Goal: Information Seeking & Learning: Find specific page/section

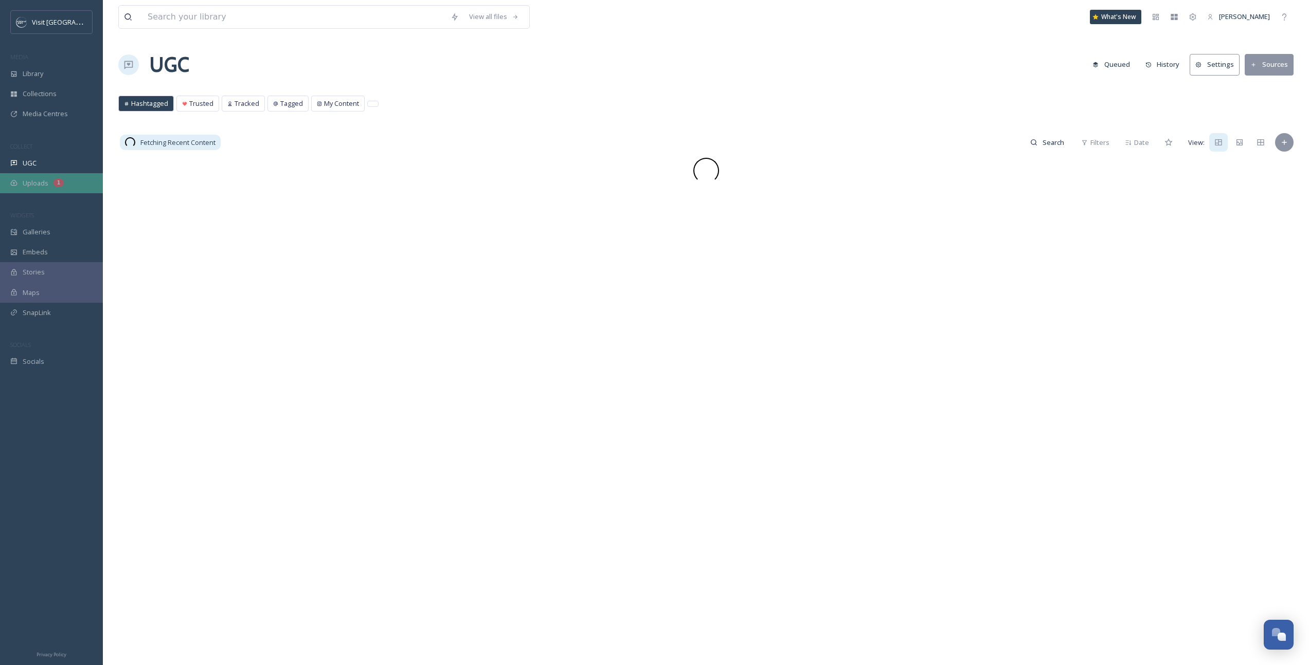
click at [35, 179] on span "Uploads" at bounding box center [36, 183] width 26 height 10
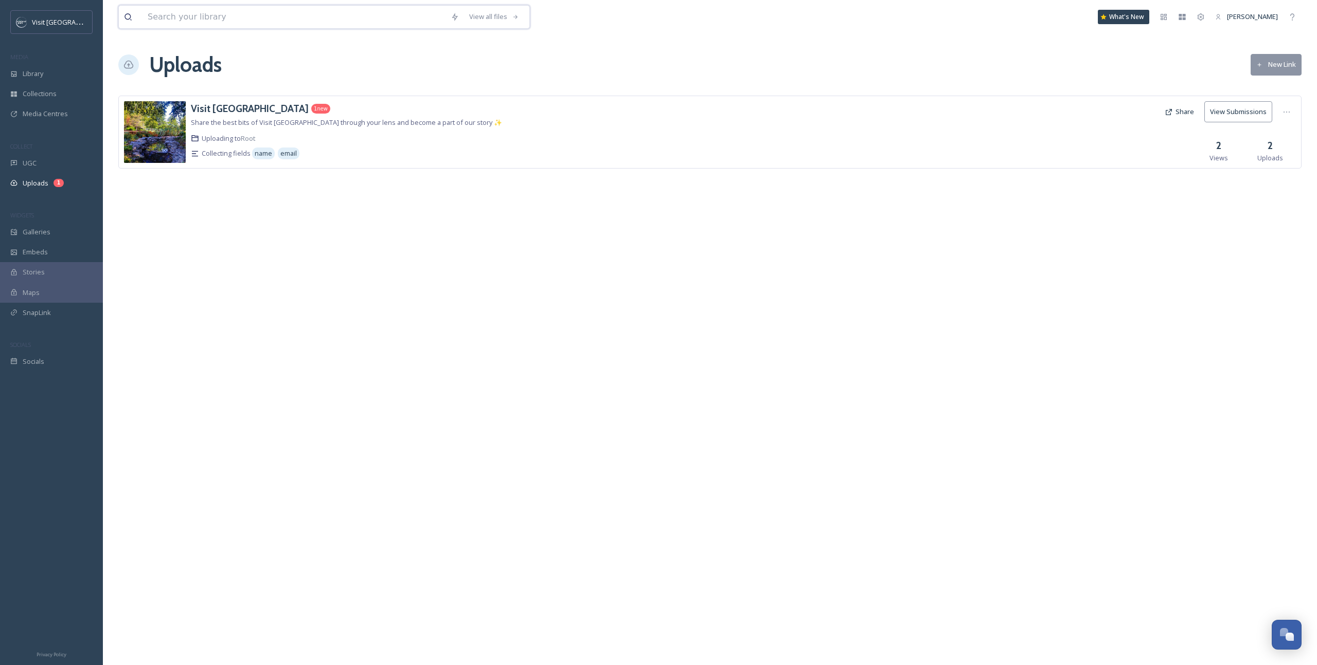
click at [182, 16] on input at bounding box center [293, 17] width 303 height 23
type input "table"
click at [53, 173] on div "UGC" at bounding box center [51, 163] width 103 height 20
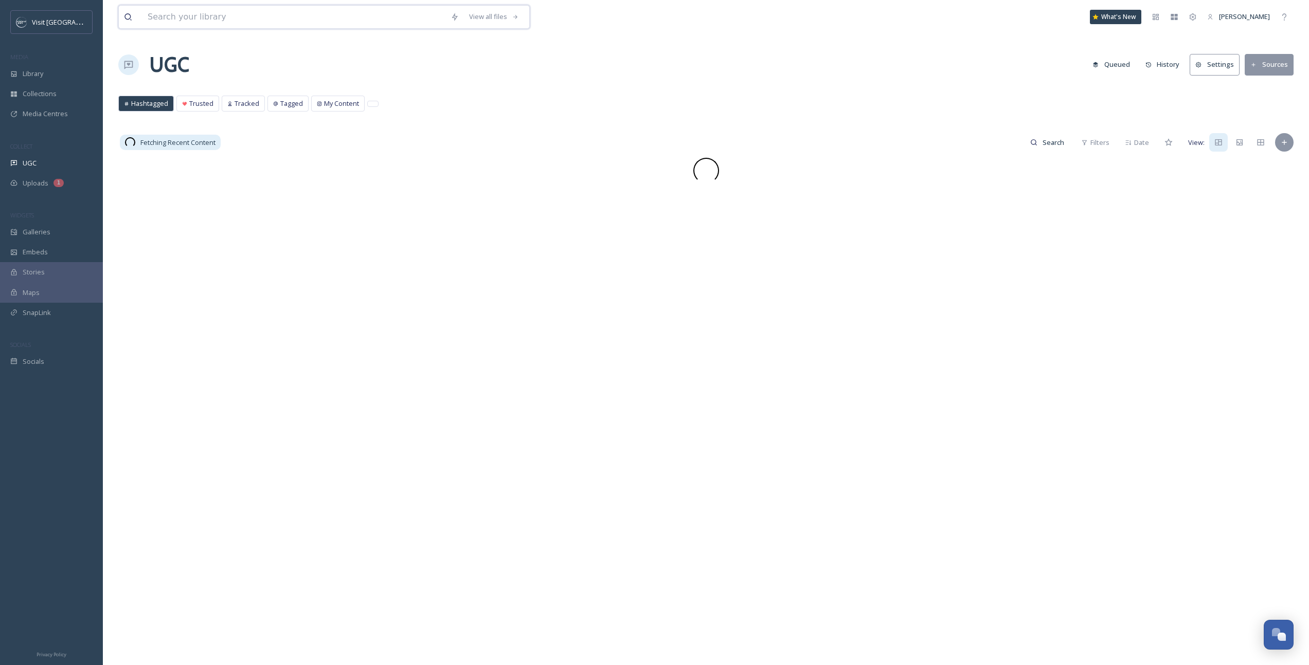
click at [228, 15] on input at bounding box center [293, 17] width 303 height 23
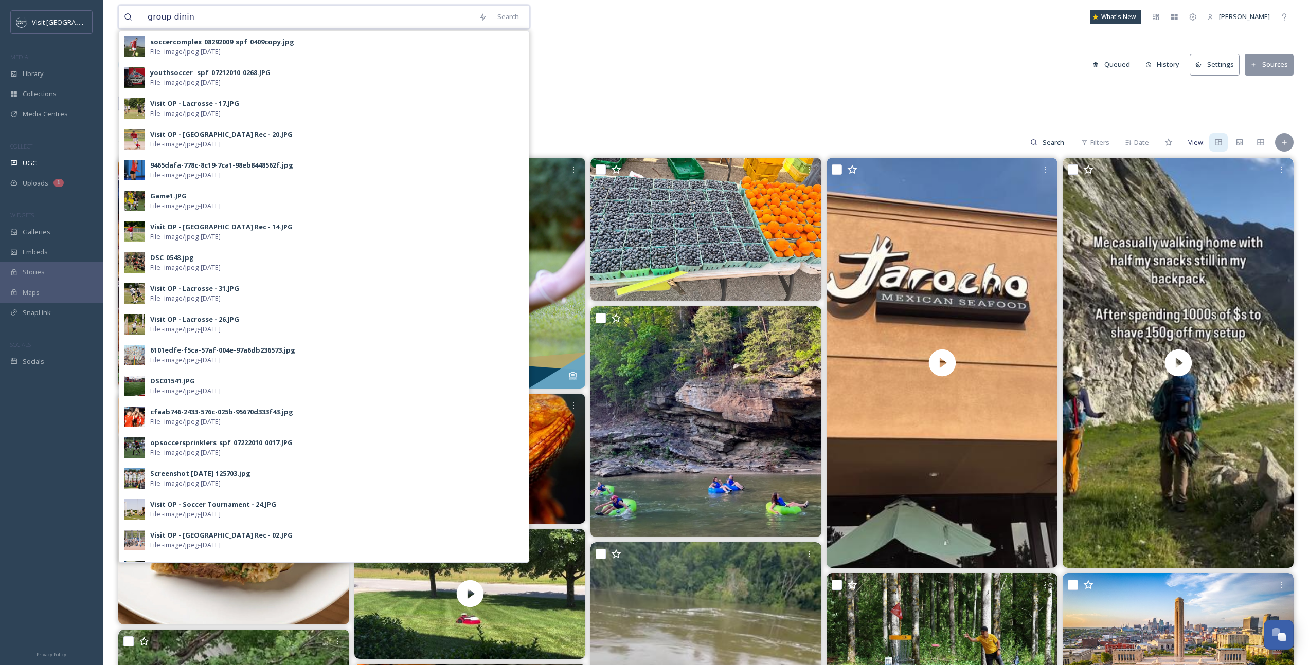
type input "group dining"
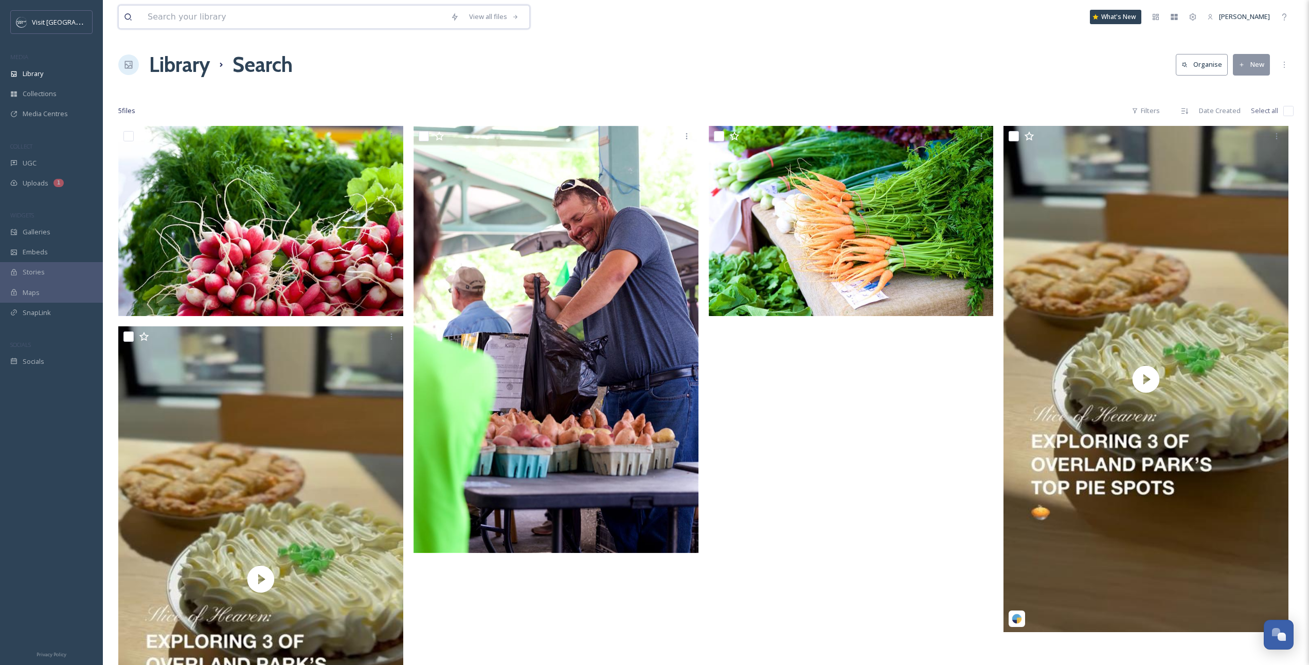
click at [228, 14] on input at bounding box center [293, 17] width 303 height 23
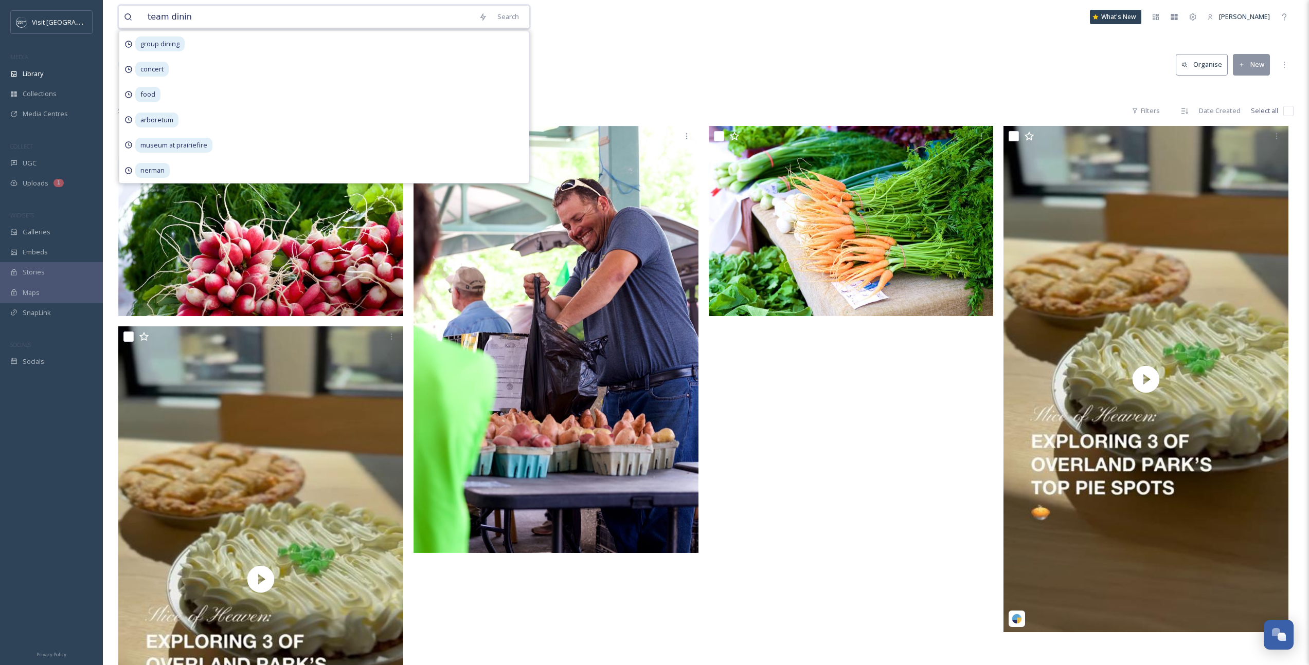
type input "team dining"
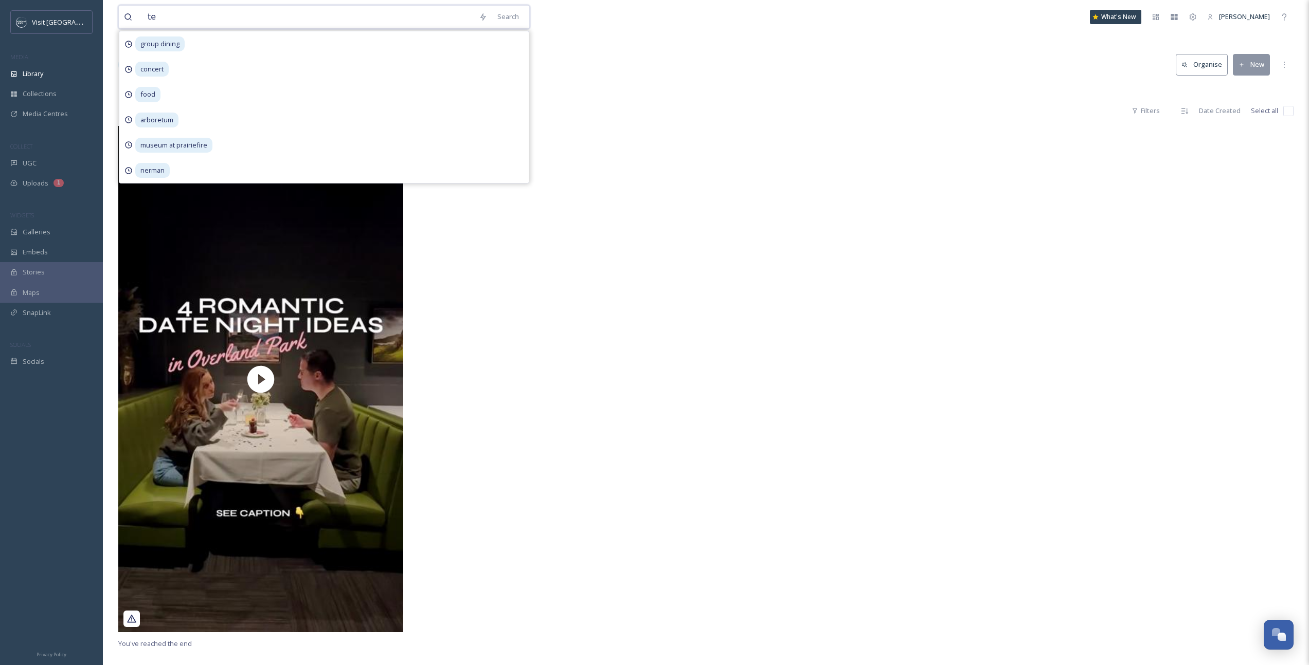
type input "t"
type input "group dinner"
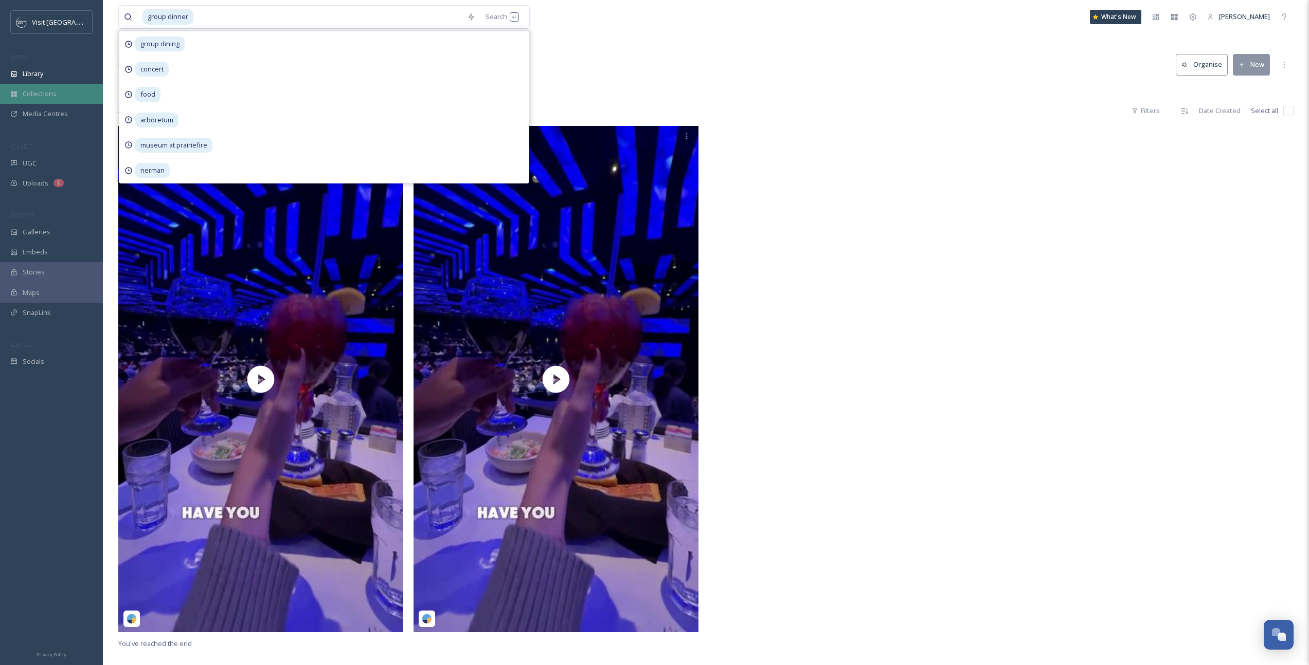
click at [64, 84] on div "Collections" at bounding box center [51, 94] width 103 height 20
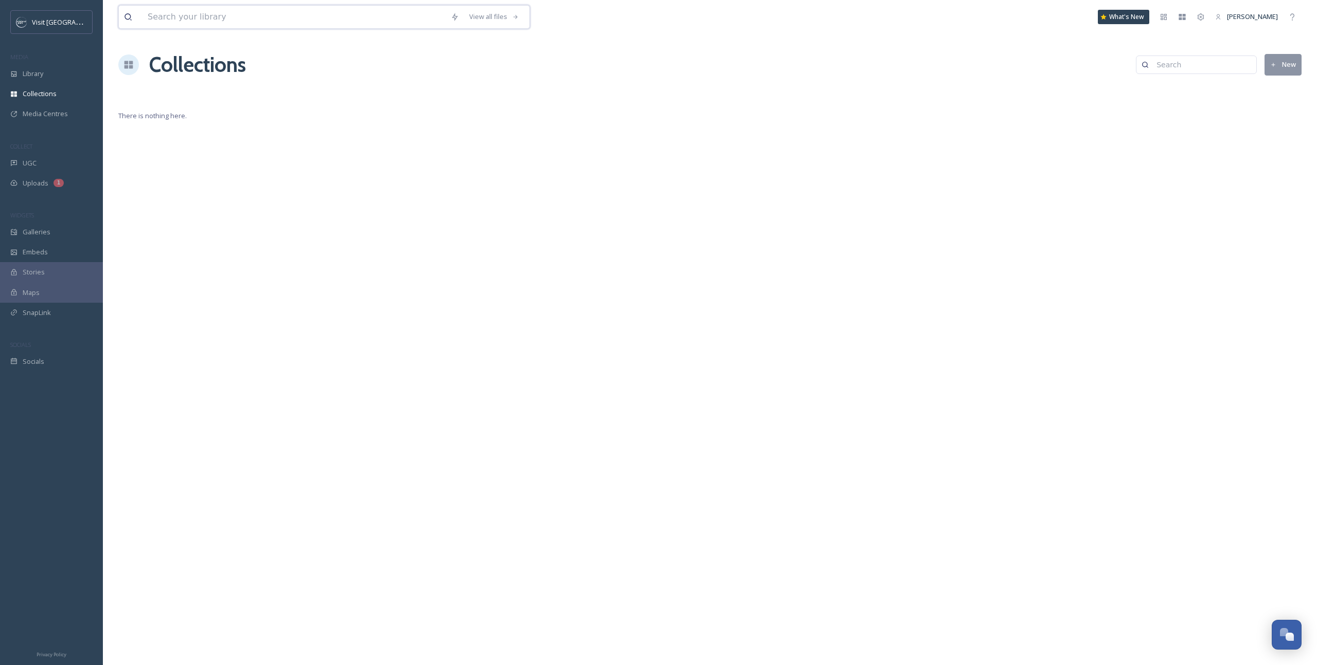
click at [209, 21] on input at bounding box center [293, 17] width 303 height 23
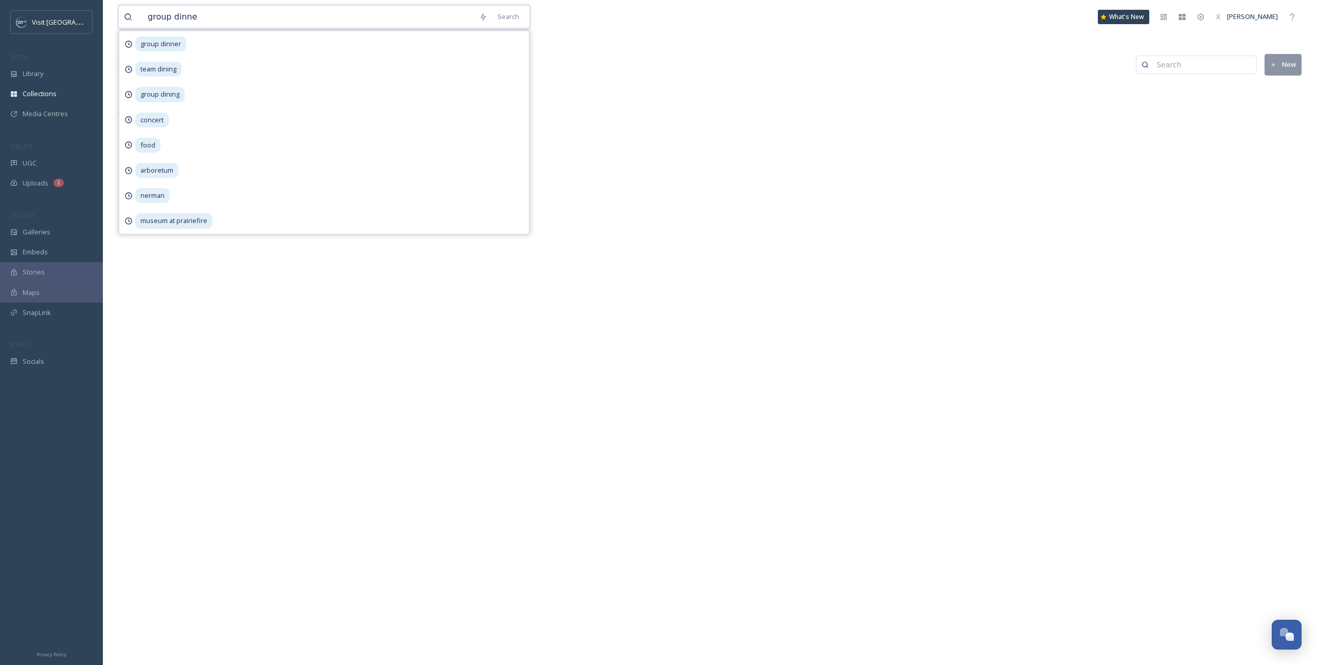
type input "group dinner"
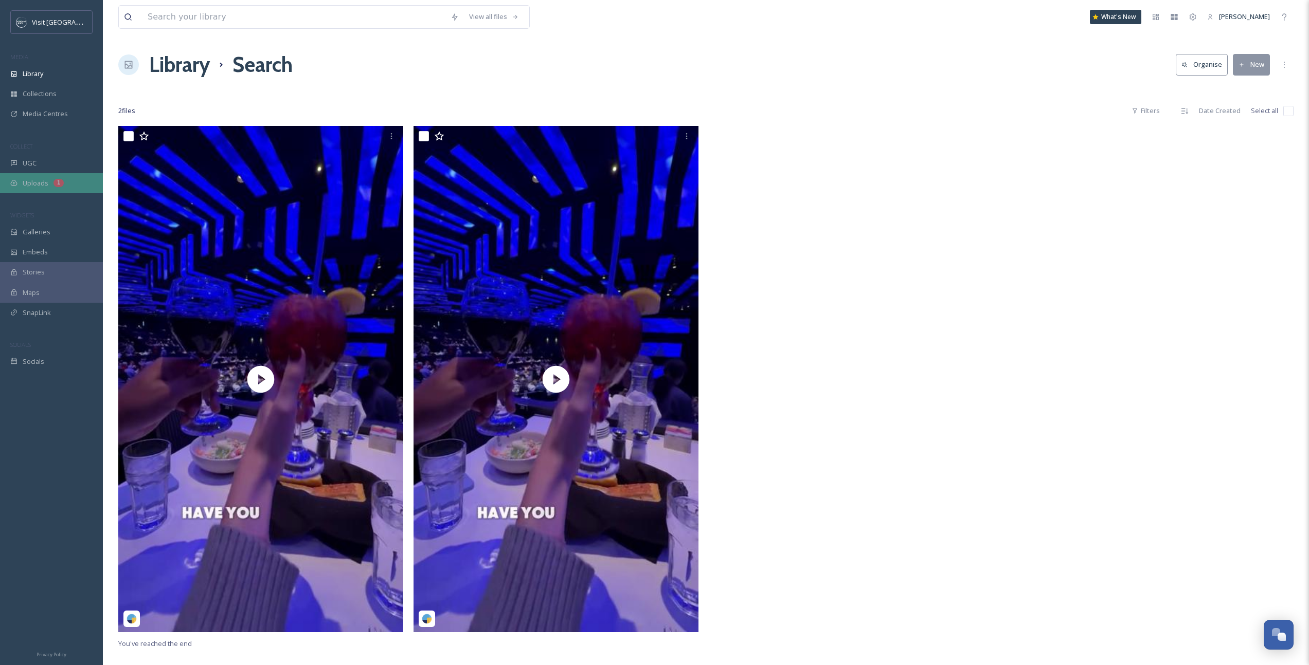
click at [33, 181] on span "Uploads" at bounding box center [36, 183] width 26 height 10
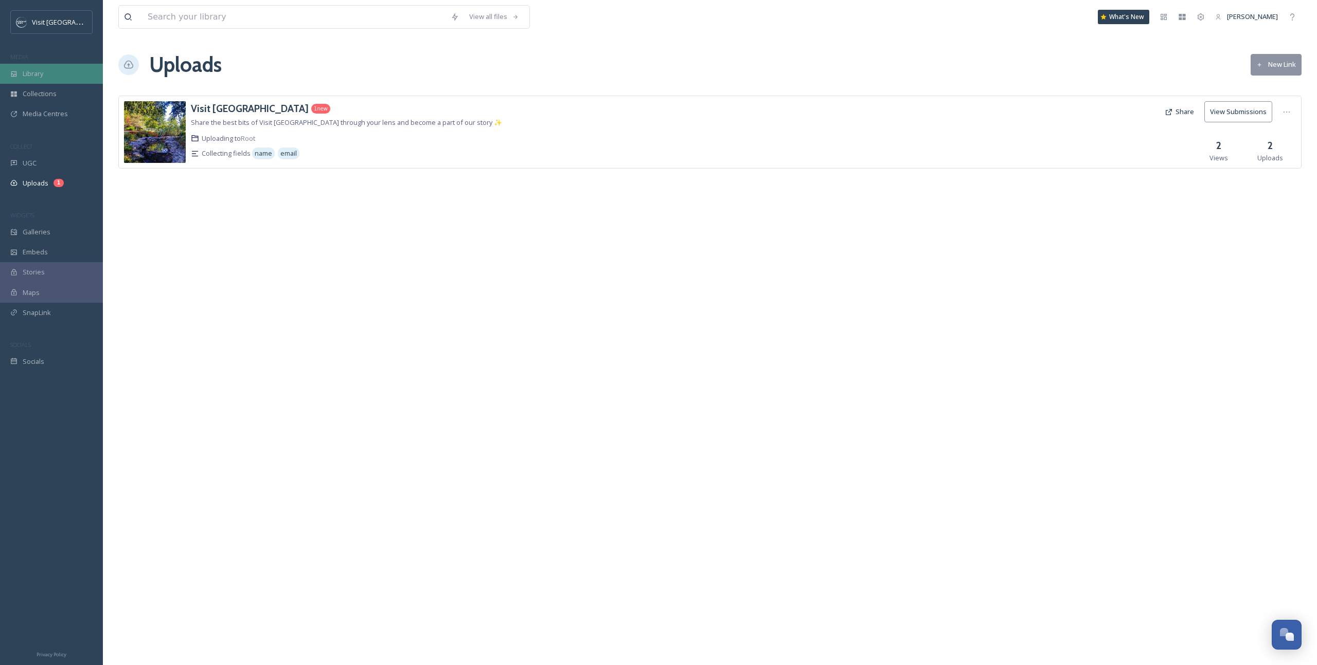
click at [35, 71] on span "Library" at bounding box center [33, 74] width 21 height 10
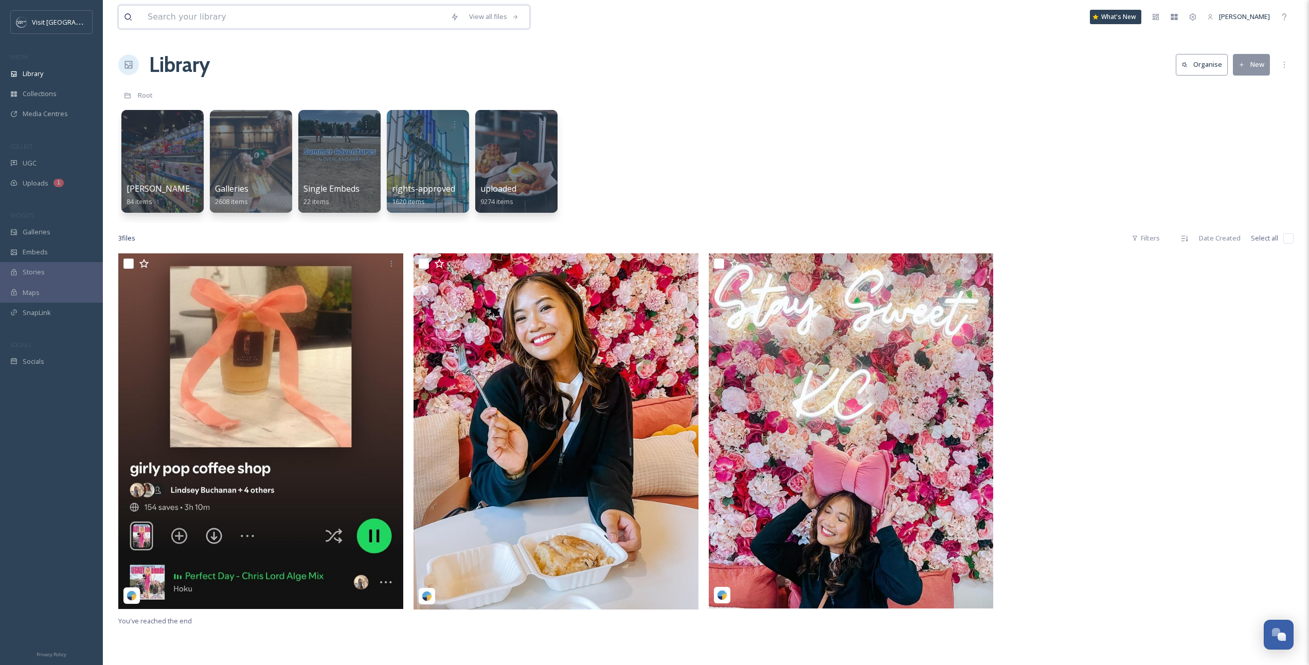
click at [203, 21] on input at bounding box center [293, 17] width 303 height 23
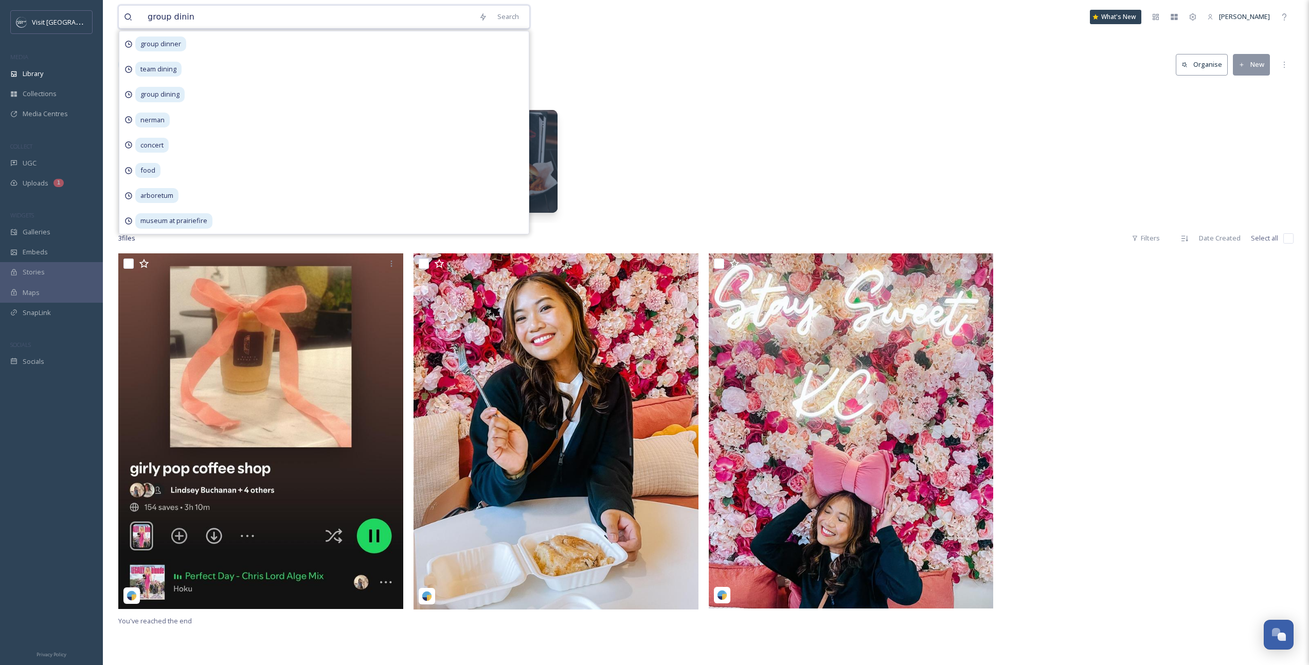
type input "group dining"
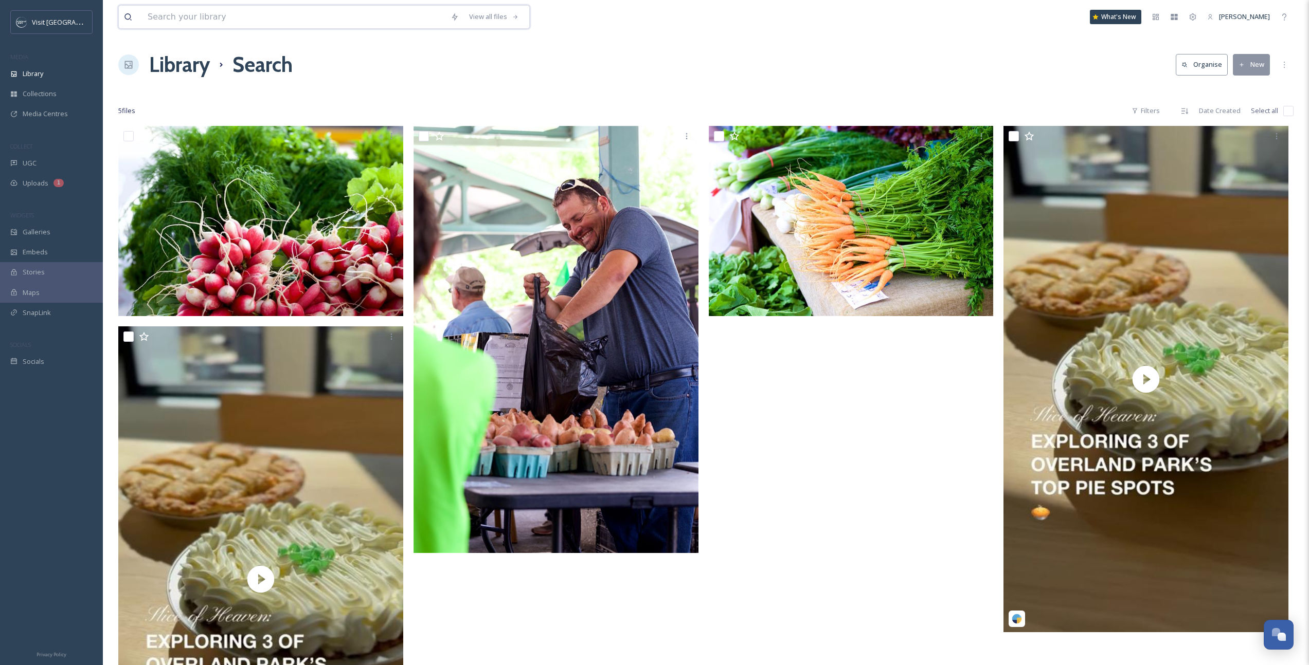
click at [173, 22] on input at bounding box center [293, 17] width 303 height 23
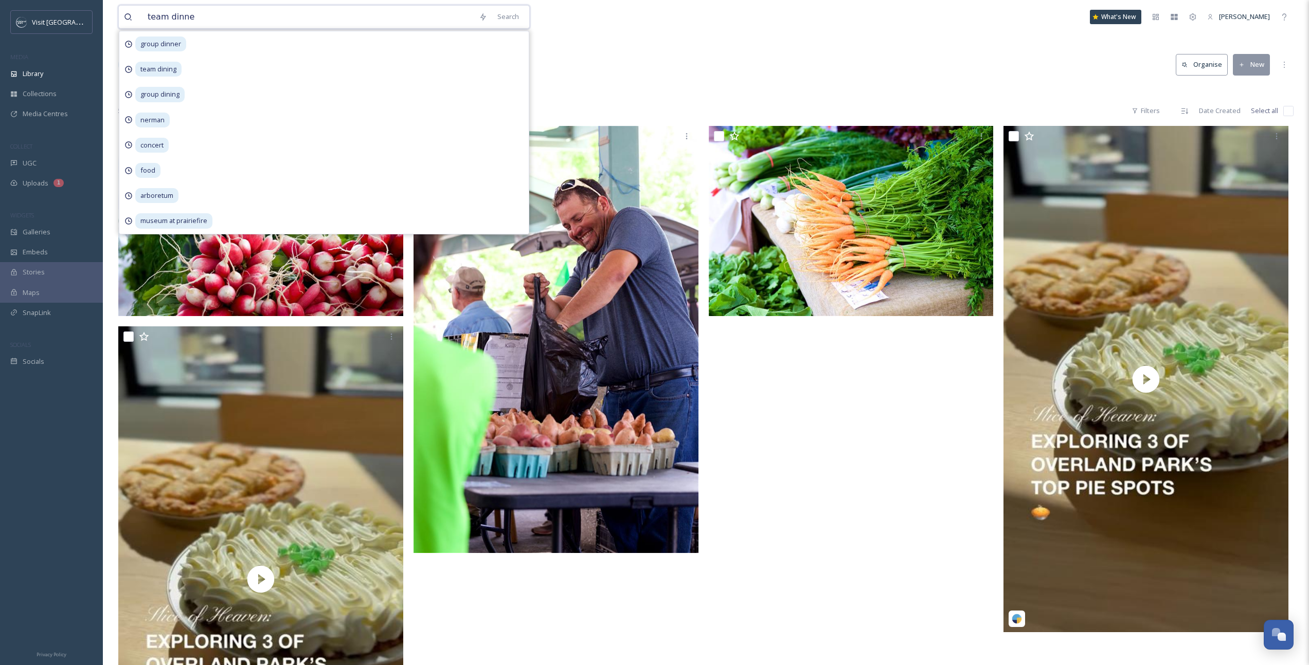
type input "team dinner"
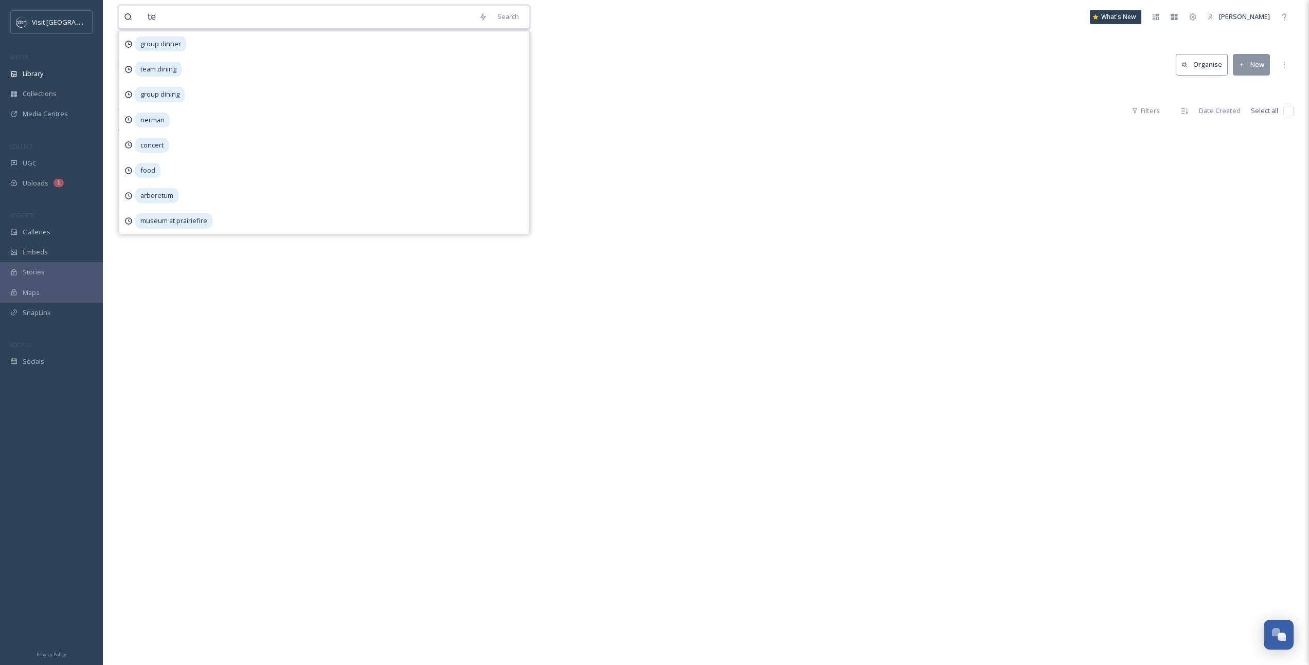
type input "t"
type input "people eating"
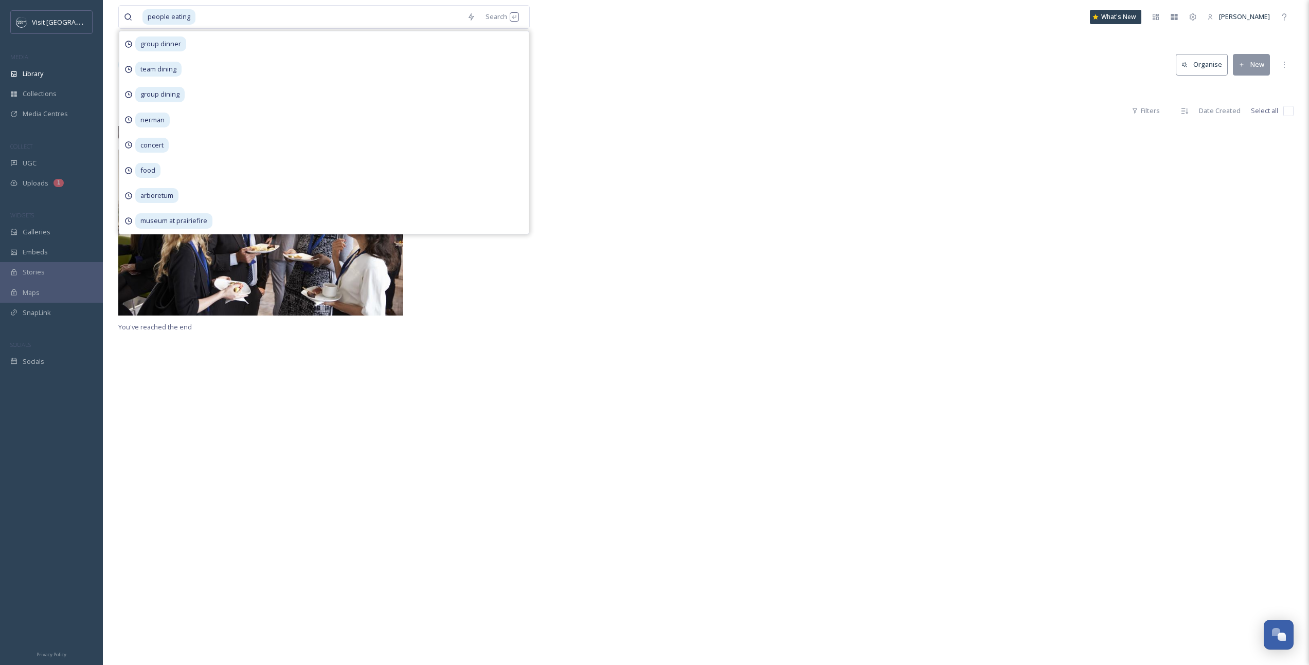
click at [667, 129] on div at bounding box center [558, 223] width 290 height 195
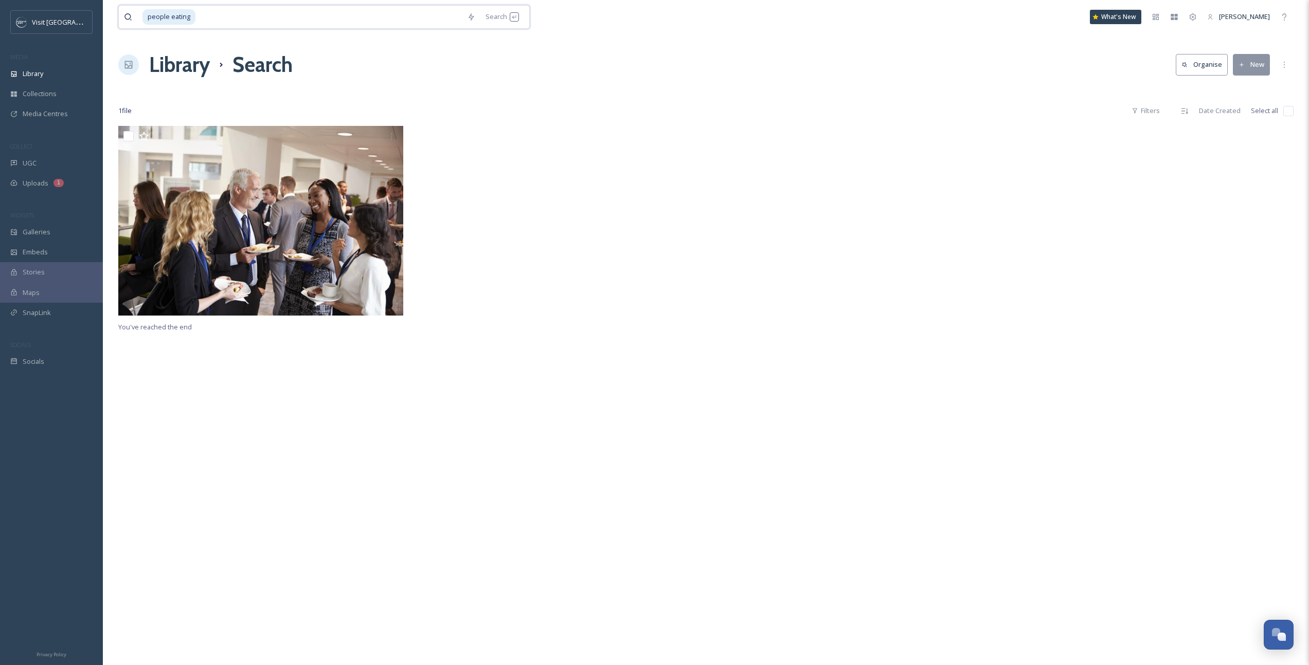
click at [217, 21] on input at bounding box center [328, 17] width 265 height 23
type input "topgolf"
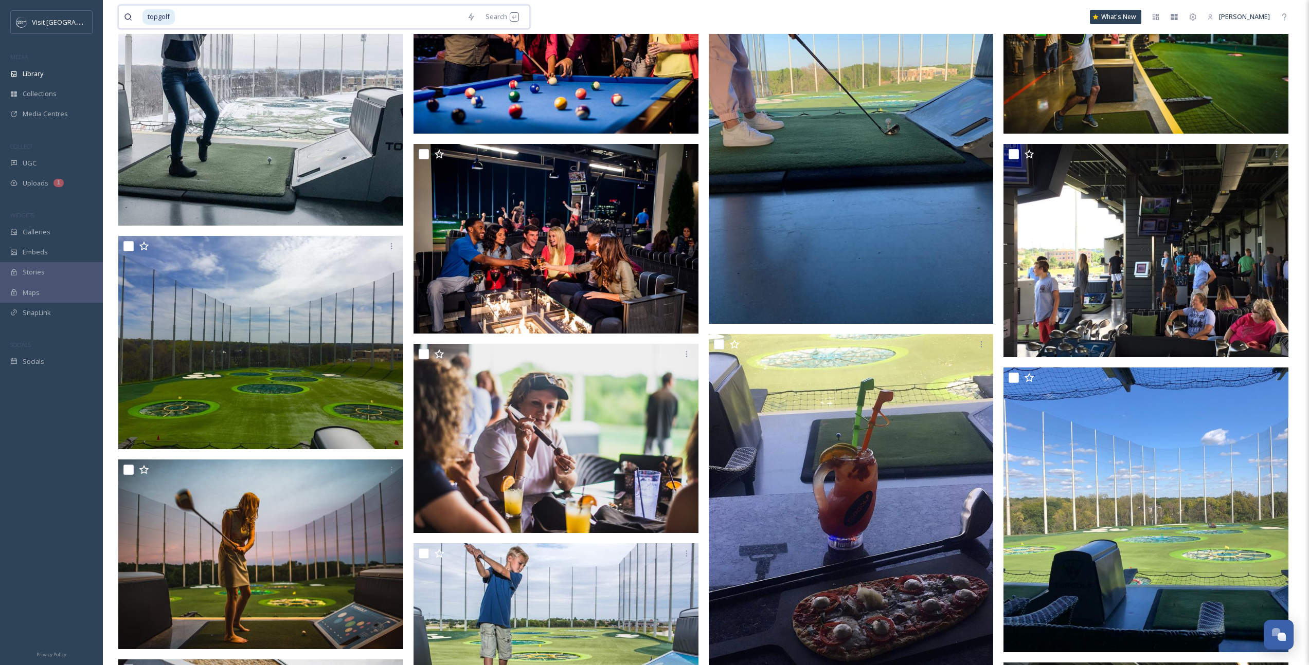
scroll to position [238, 0]
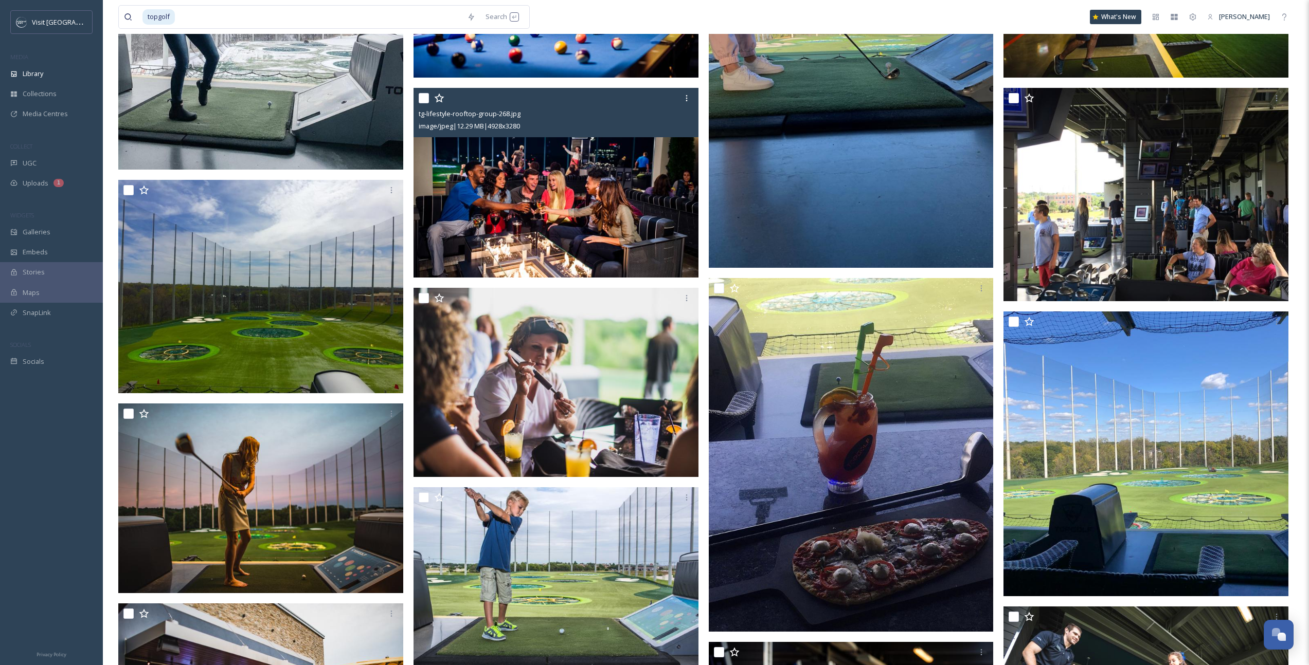
click at [603, 184] on img at bounding box center [555, 183] width 285 height 190
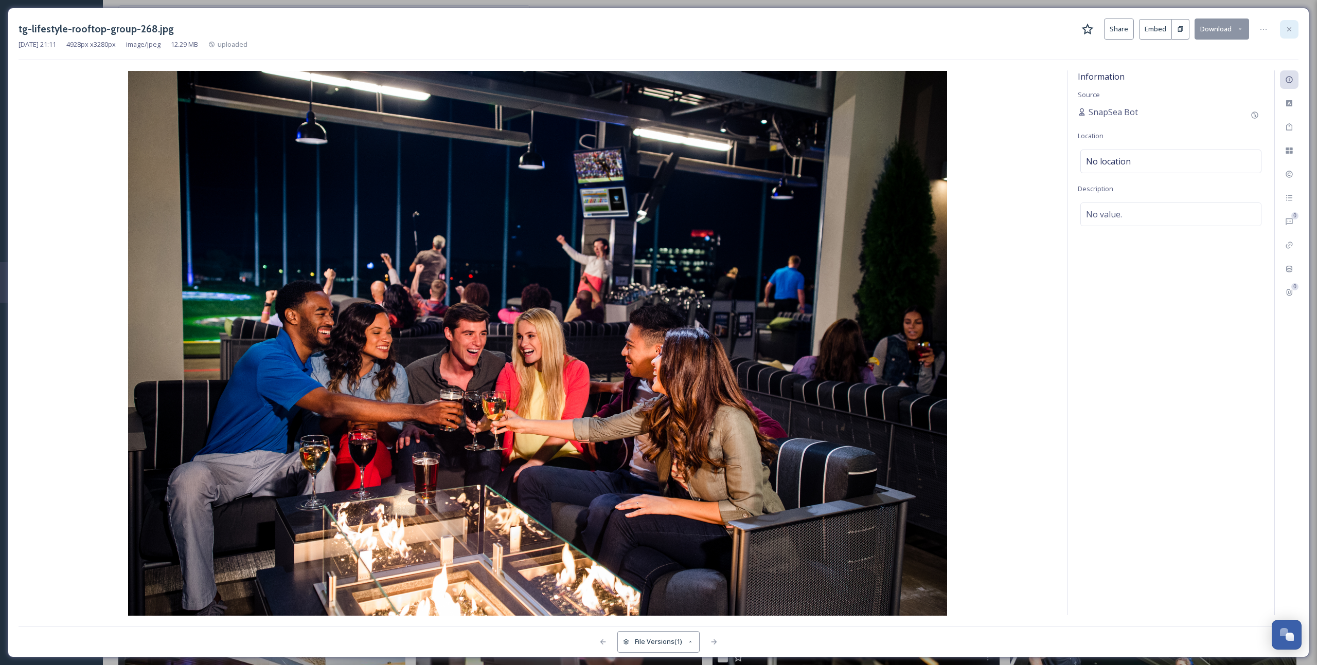
click at [1287, 32] on icon at bounding box center [1289, 29] width 8 height 8
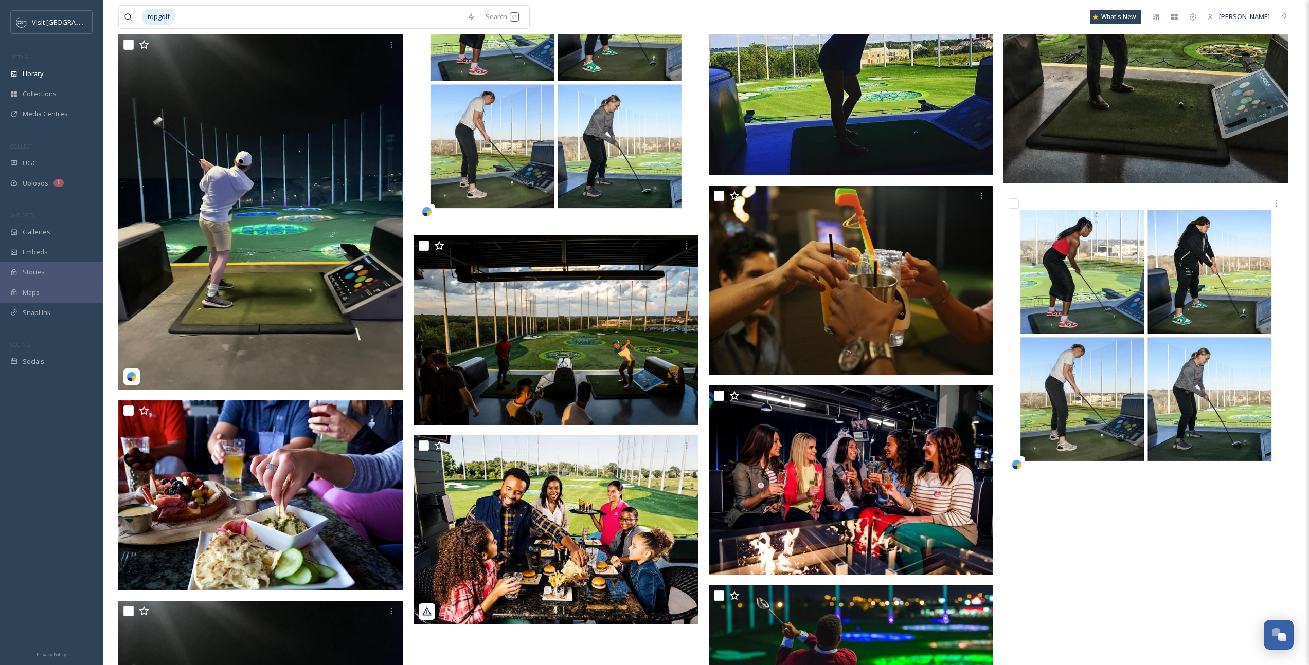
scroll to position [3691, 0]
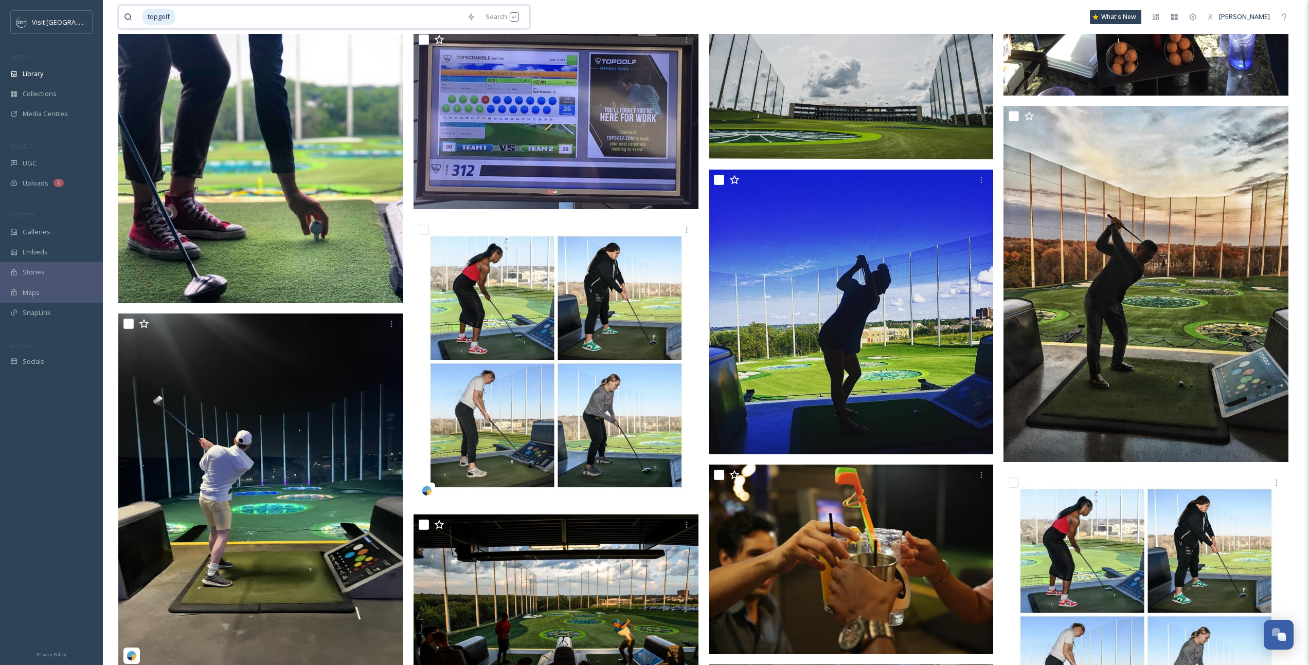
click at [209, 12] on input at bounding box center [319, 17] width 286 height 23
type input "t"
type input "lulus"
